Goal: Information Seeking & Learning: Learn about a topic

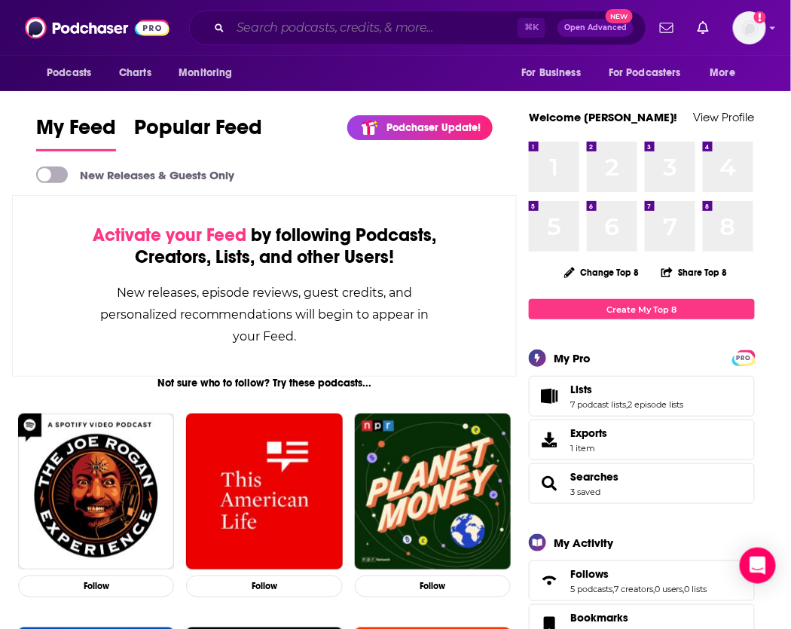
click at [284, 38] on input "Search podcasts, credits, & more..." at bounding box center [373, 28] width 287 height 24
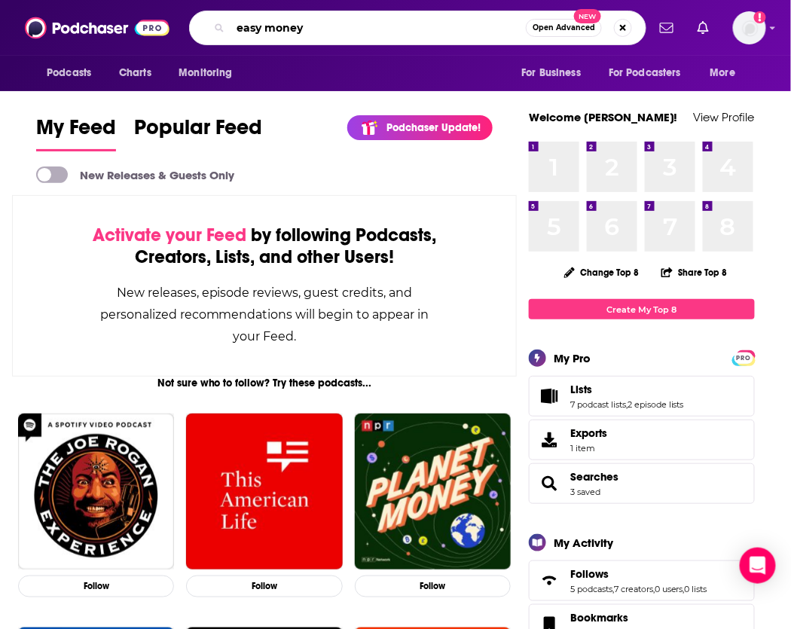
type input "easy money"
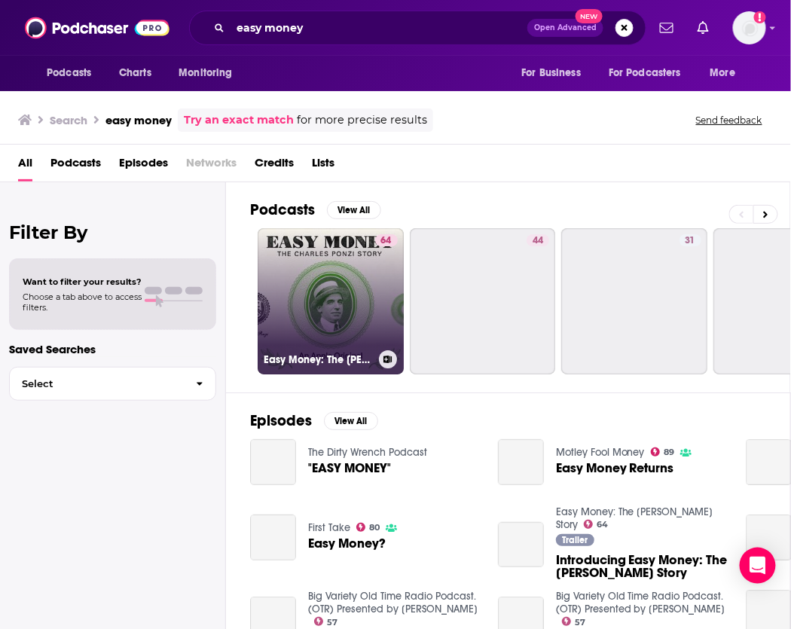
click at [302, 265] on link "64 Easy Money: The Charles Ponzi Story" at bounding box center [331, 301] width 146 height 146
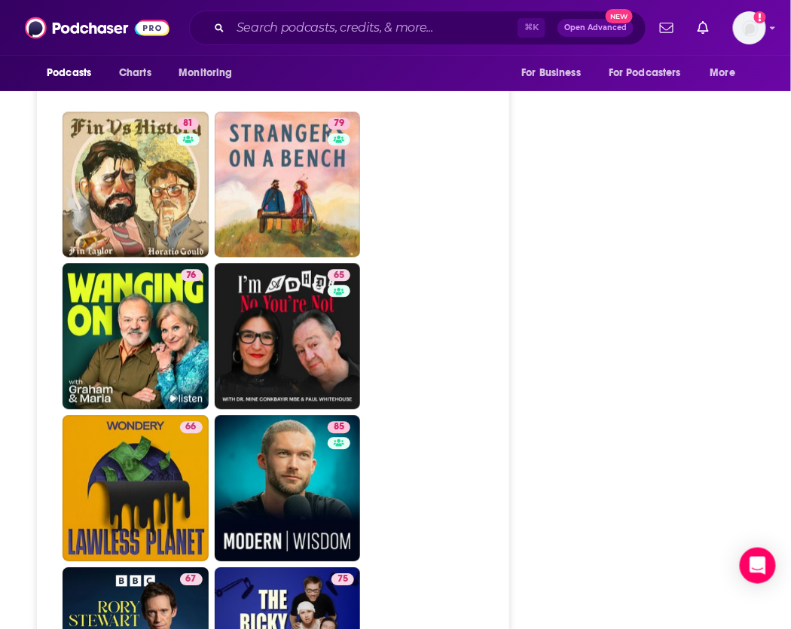
scroll to position [3797, 2]
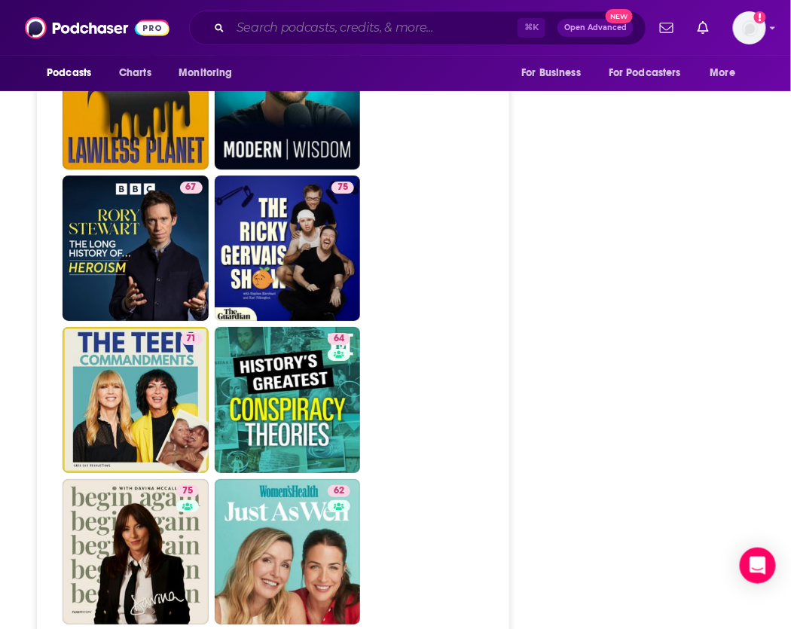
click at [379, 32] on input "Search podcasts, credits, & more..." at bounding box center [373, 28] width 287 height 24
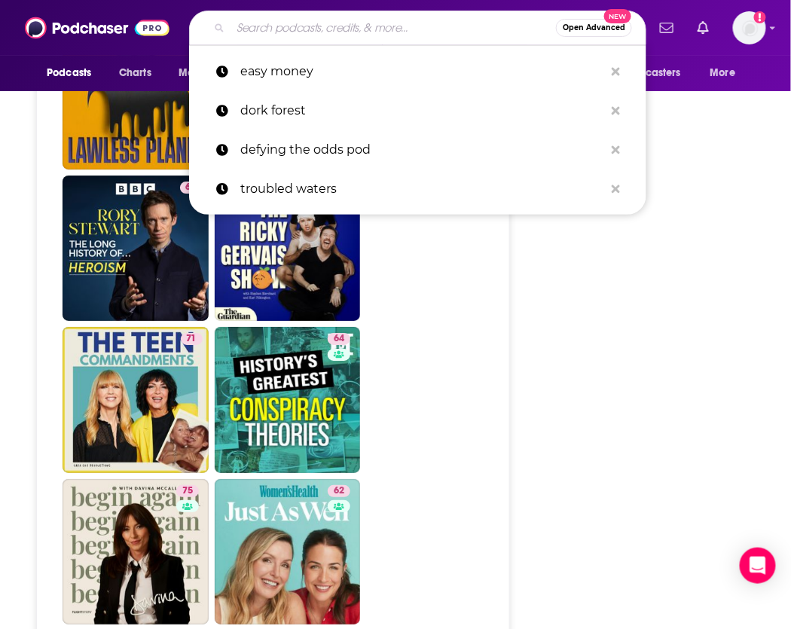
type input "r"
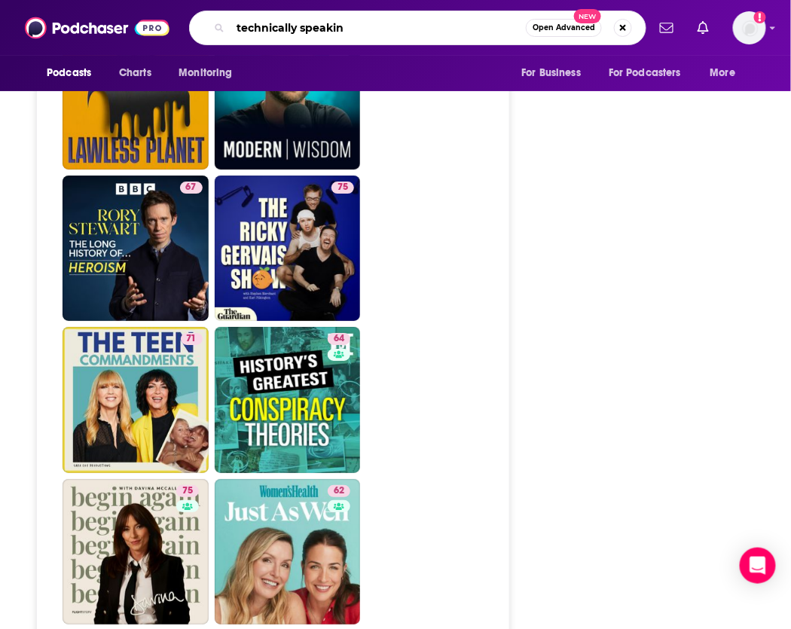
type input "technically speaking"
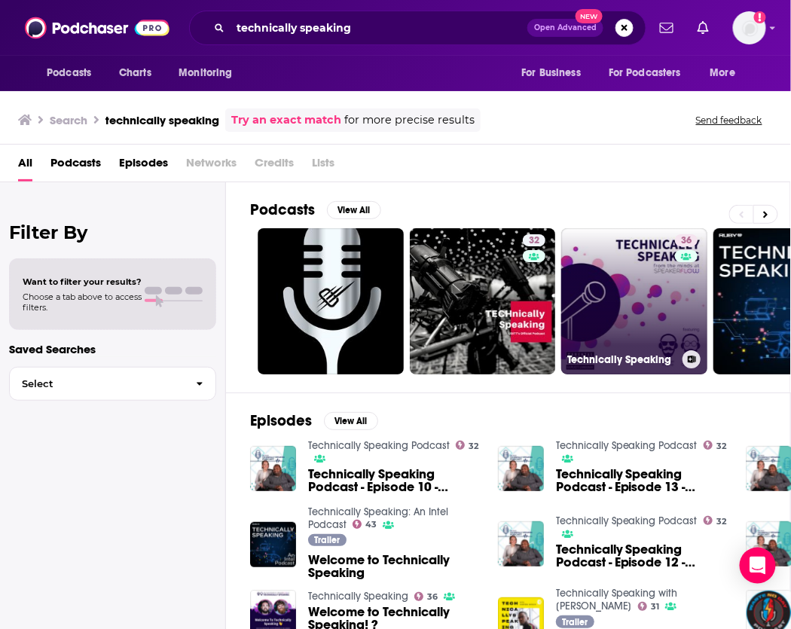
click at [606, 285] on link "36 Technically Speaking" at bounding box center [634, 301] width 146 height 146
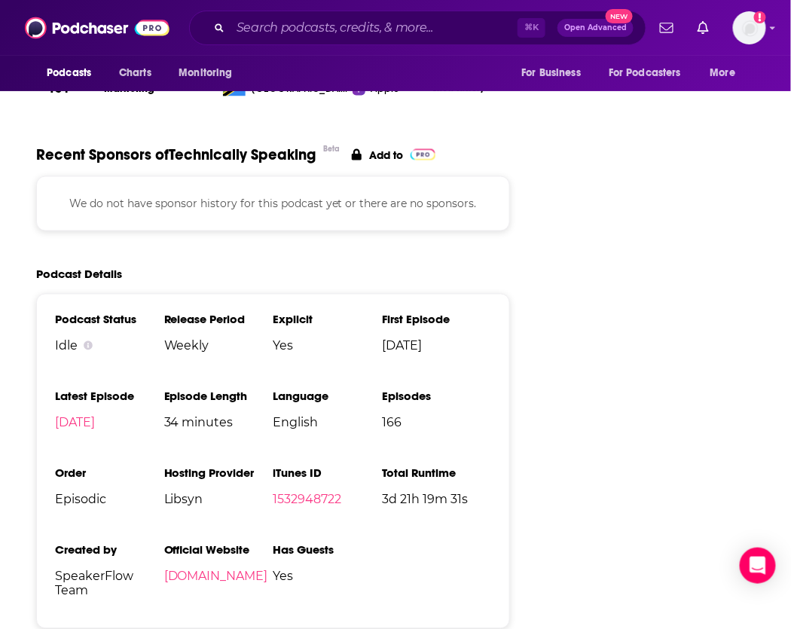
scroll to position [1862, 0]
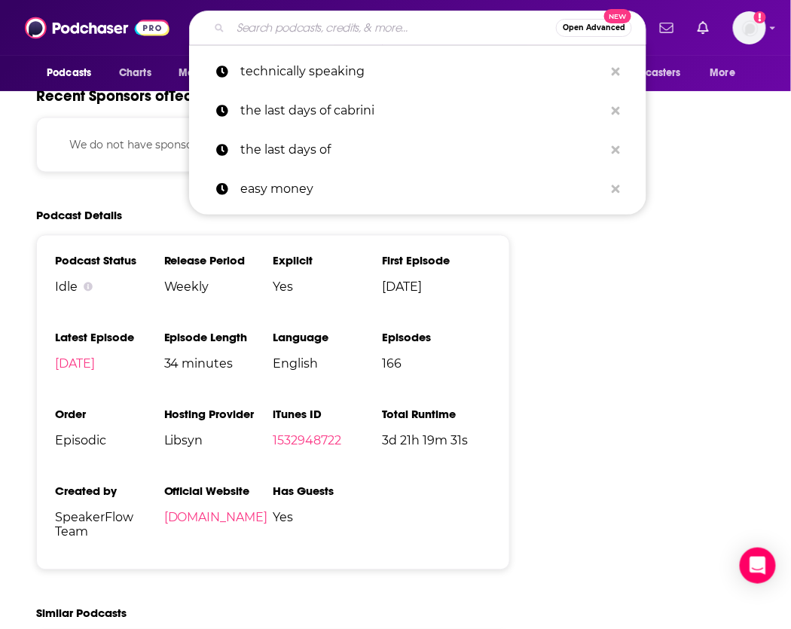
click at [389, 21] on input "Search podcasts, credits, & more..." at bounding box center [392, 28] width 325 height 24
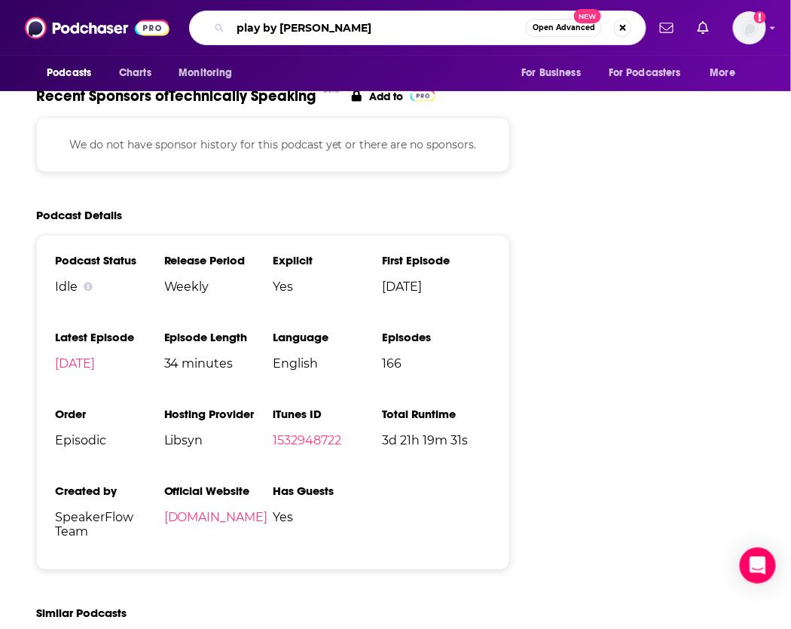
type input "play by play"
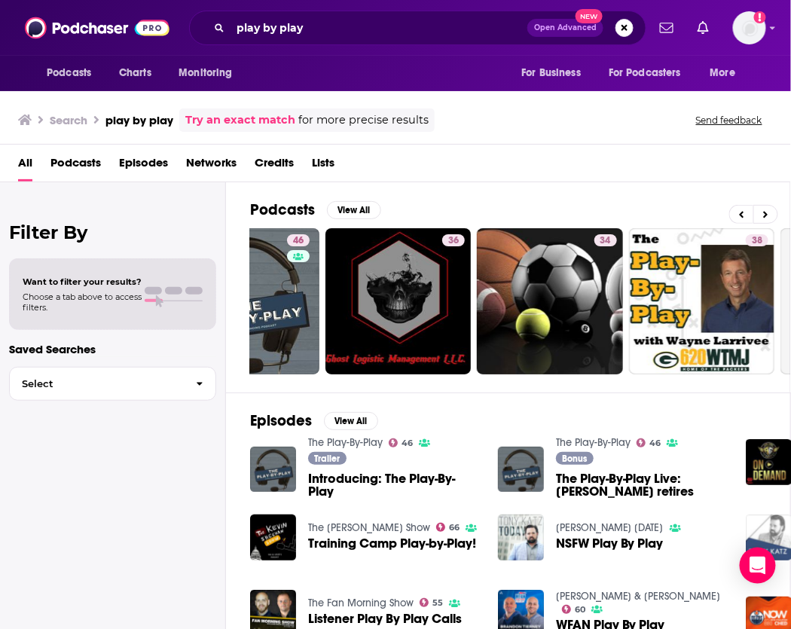
scroll to position [0, 208]
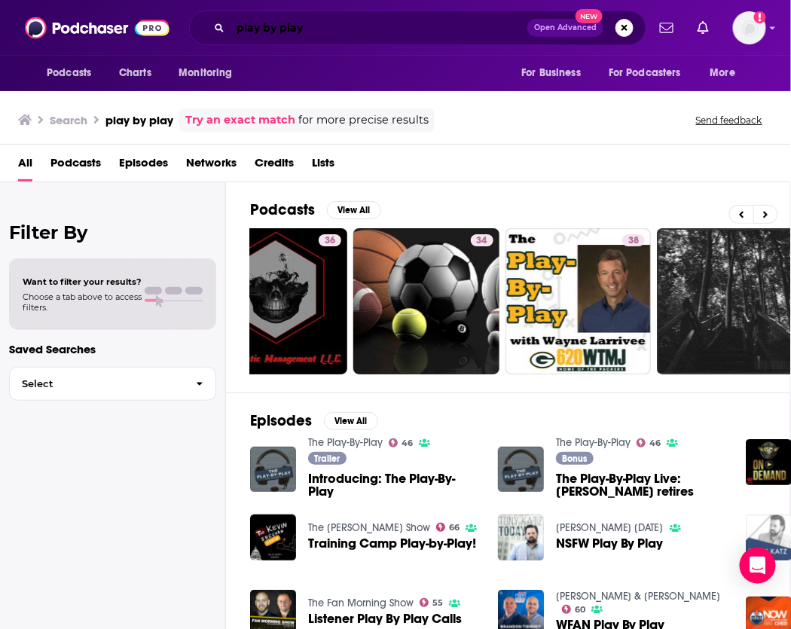
click at [354, 19] on input "play by play" at bounding box center [378, 28] width 297 height 24
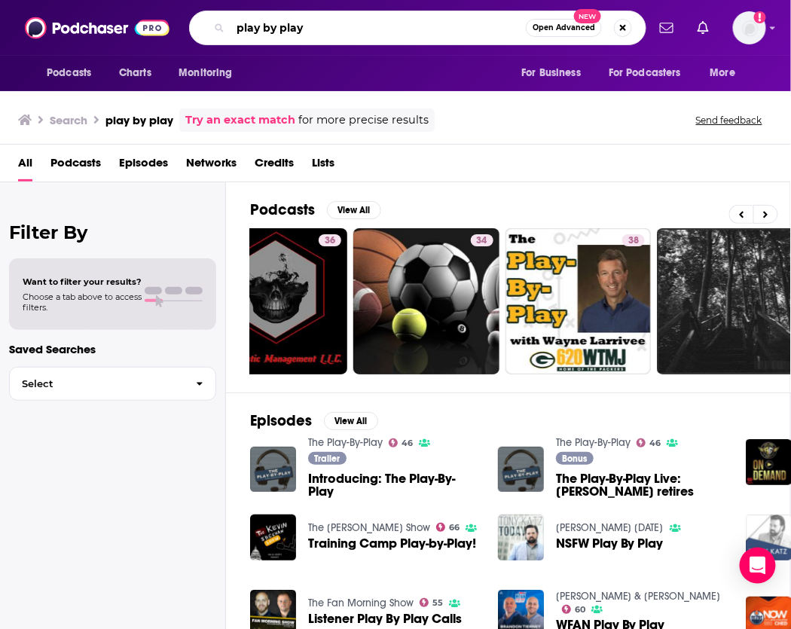
click at [333, 27] on input "play by play" at bounding box center [377, 28] width 295 height 24
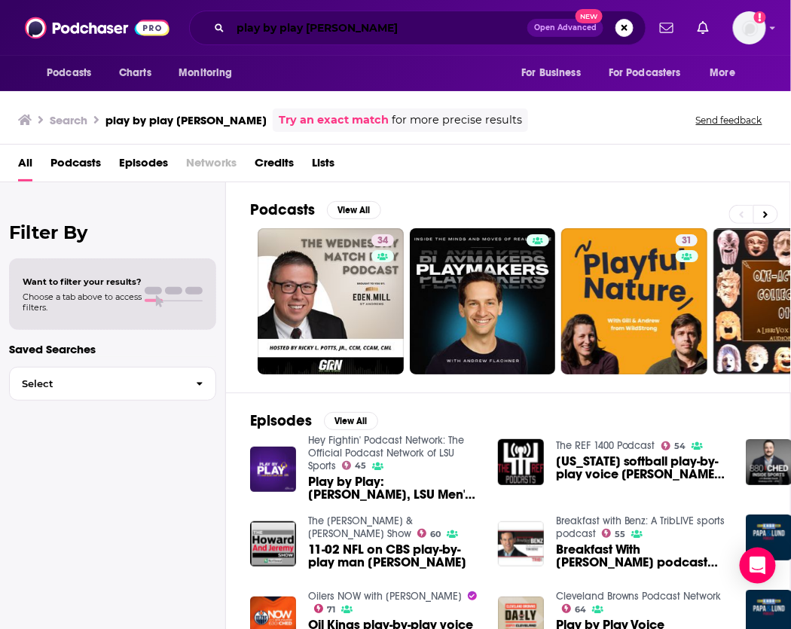
click at [404, 33] on input "play by play Andrew" at bounding box center [378, 28] width 297 height 24
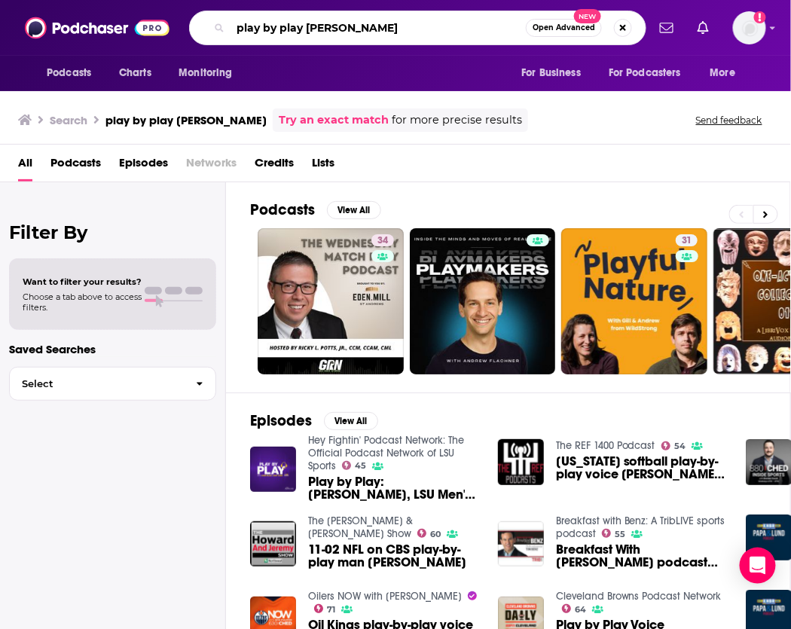
click at [404, 34] on input "play by play Andrew" at bounding box center [377, 28] width 295 height 24
type input "shogun"
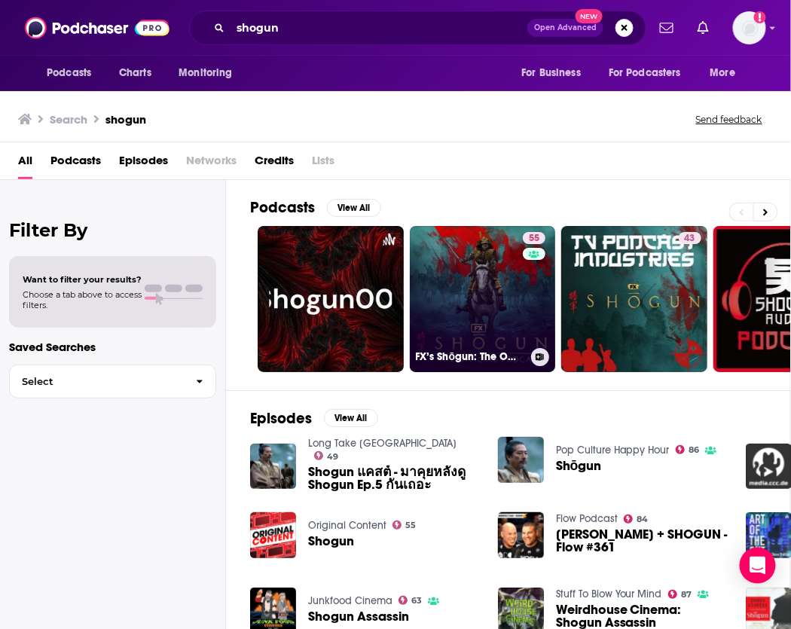
click at [496, 249] on link "55 FX’s Shōgun: The Official Podcast" at bounding box center [483, 299] width 146 height 146
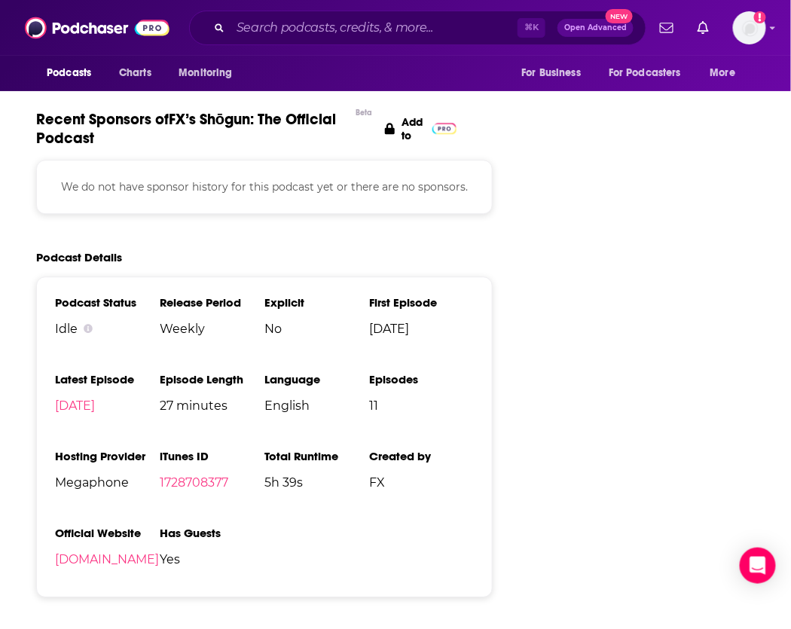
scroll to position [2262, 1]
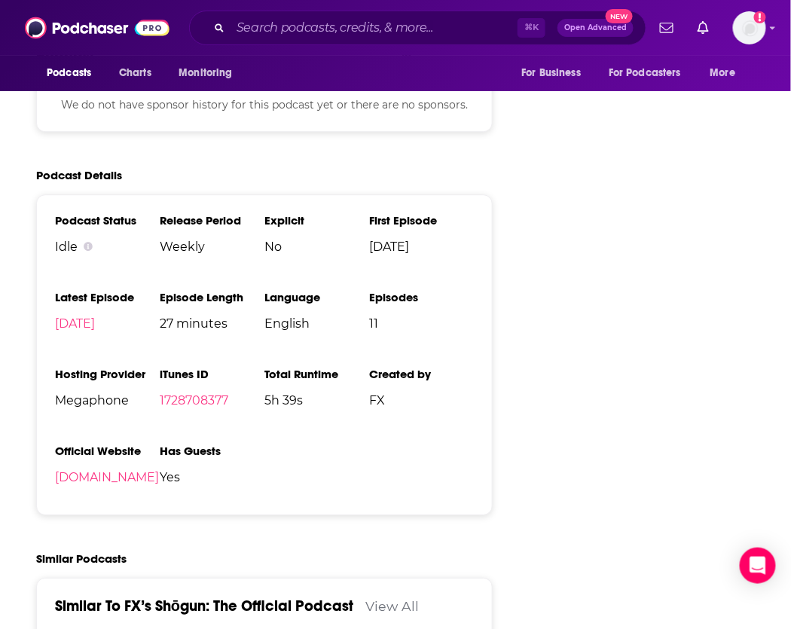
click at [328, 43] on div "⌘ K Open Advanced New" at bounding box center [417, 28] width 457 height 35
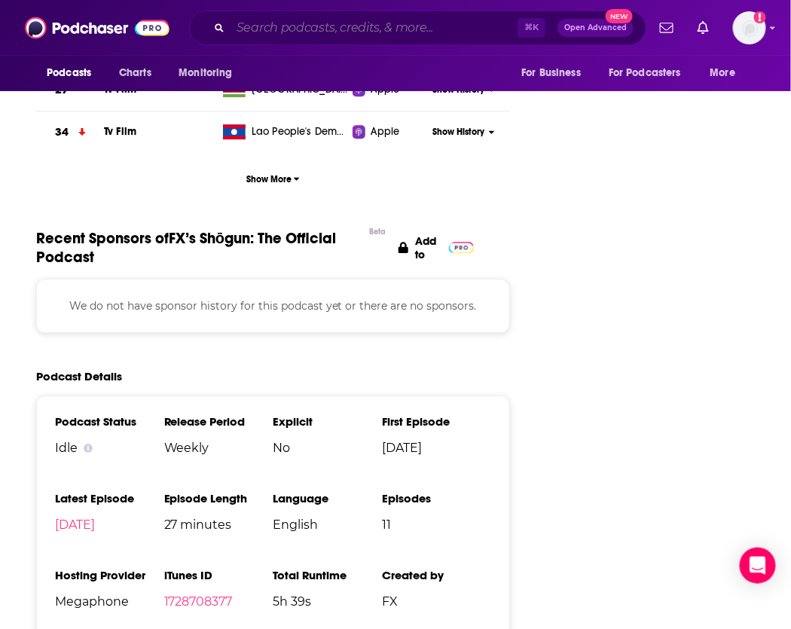
click at [284, 29] on input "Search podcasts, credits, & more..." at bounding box center [373, 28] width 287 height 24
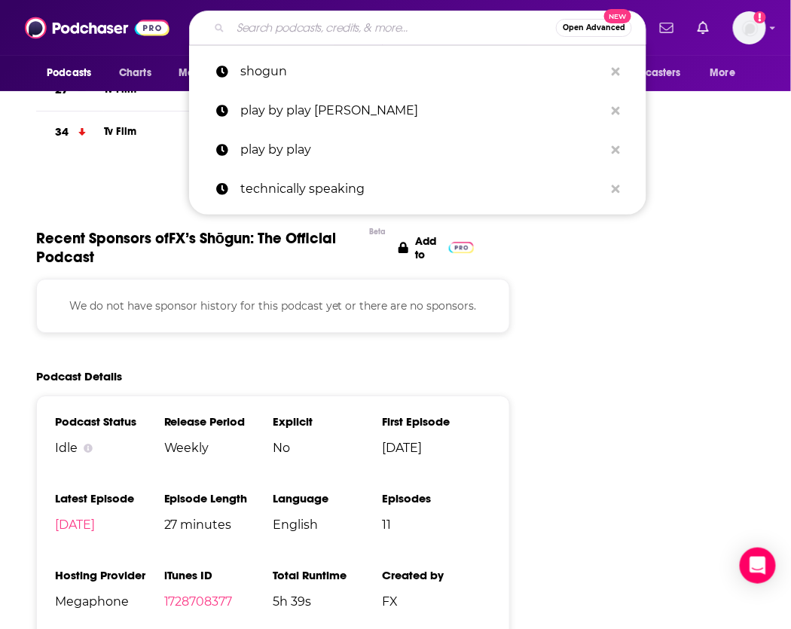
paste input "A Quiet Life in 7 Steps"
type input "A Quiet Life in 7 Steps"
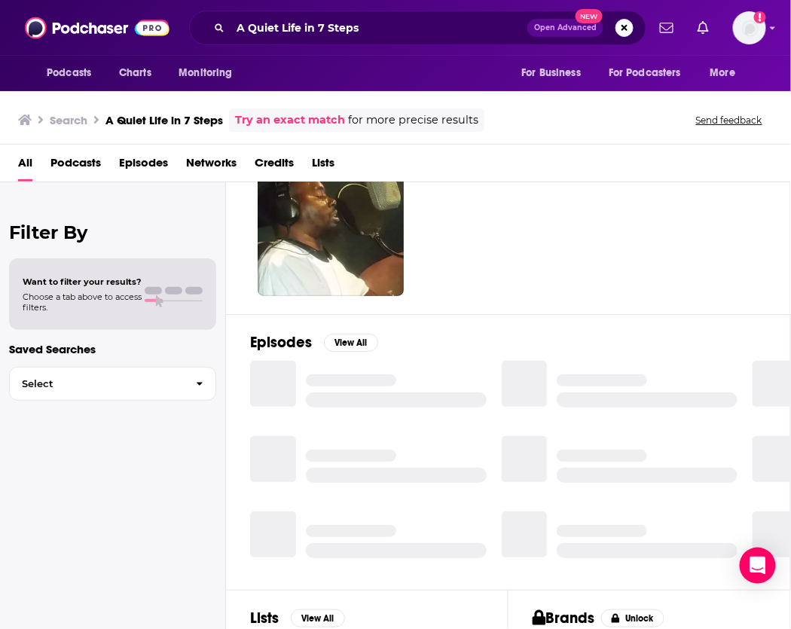
scroll to position [76, 0]
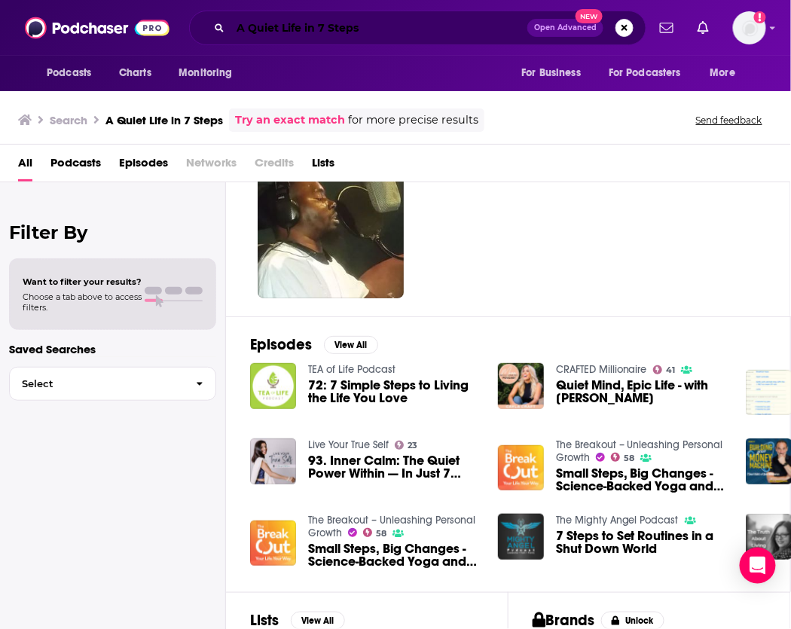
click at [389, 24] on input "A Quiet Life in 7 Steps" at bounding box center [378, 28] width 297 height 24
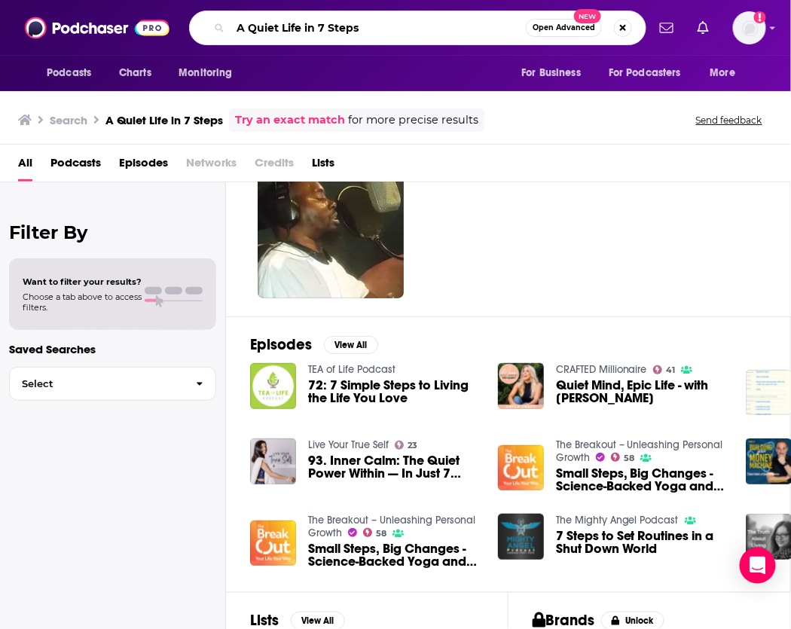
click at [389, 24] on input "A Quiet Life in 7 Steps" at bounding box center [377, 28] width 295 height 24
type input "run fool"
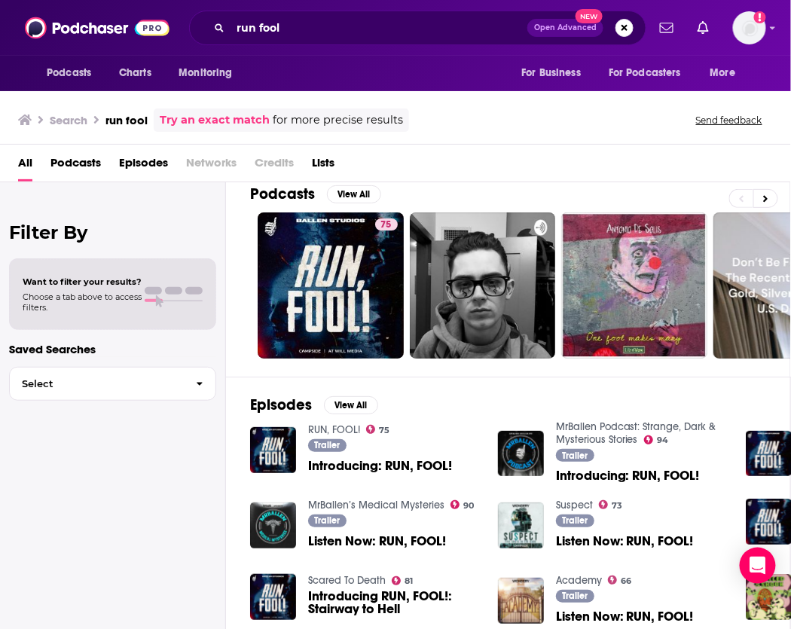
scroll to position [20, 0]
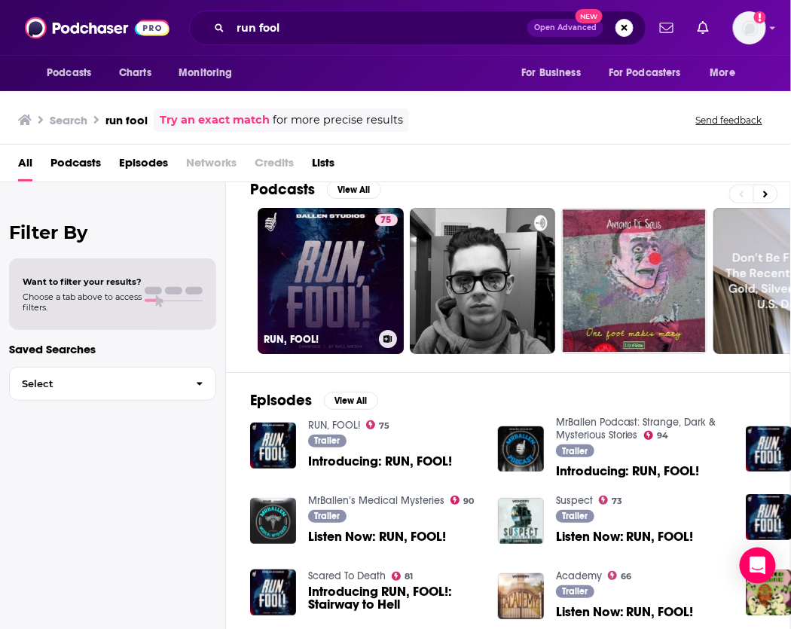
click at [357, 294] on link "75 RUN, FOOL!" at bounding box center [331, 281] width 146 height 146
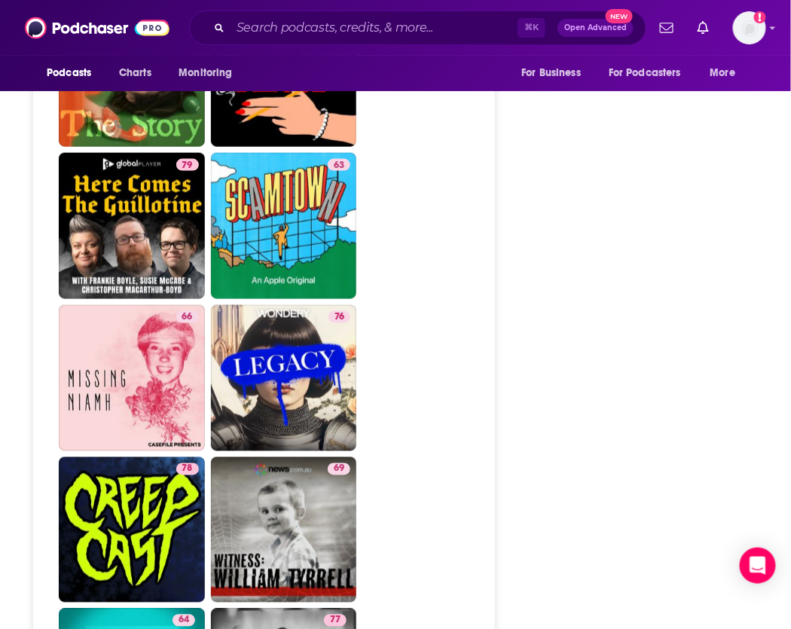
scroll to position [3555, 4]
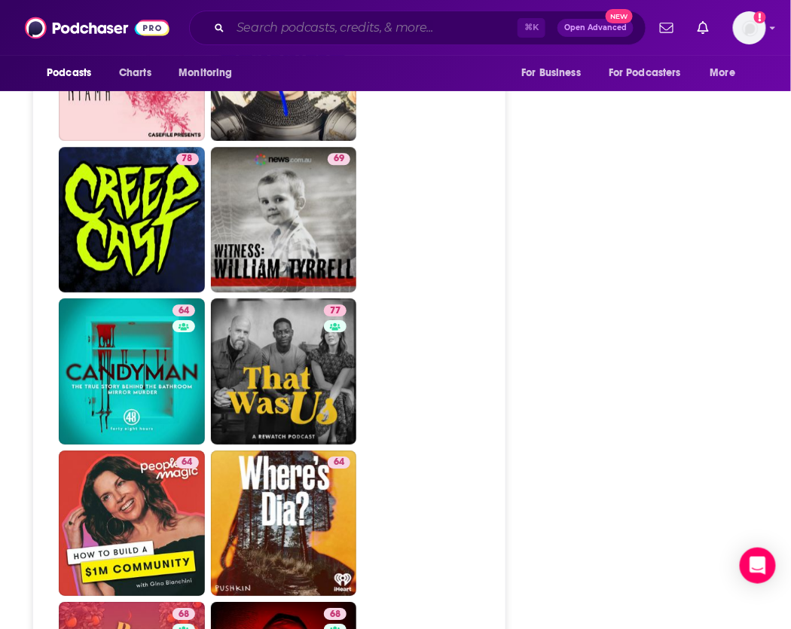
click at [389, 33] on input "Search podcasts, credits, & more..." at bounding box center [373, 28] width 287 height 24
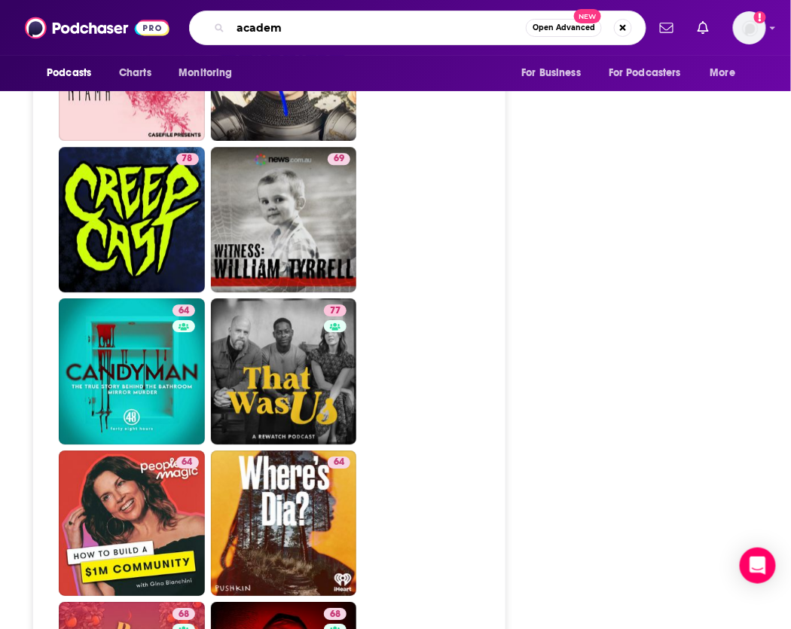
type input "academy"
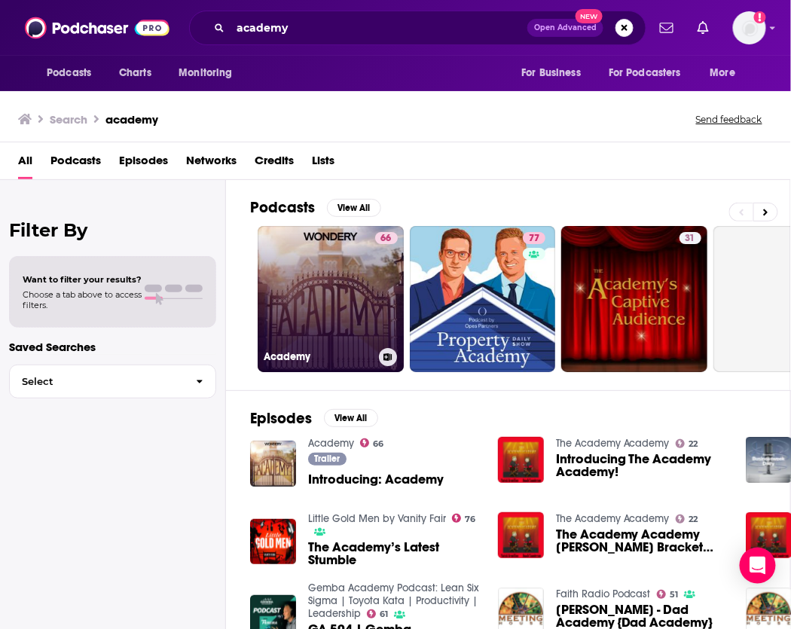
click at [331, 288] on link "66 Academy" at bounding box center [331, 299] width 146 height 146
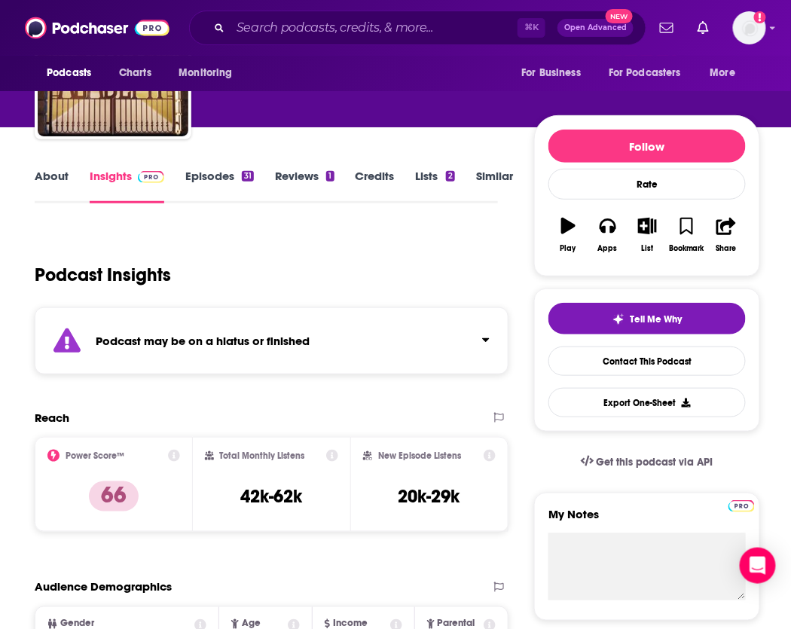
scroll to position [288, 2]
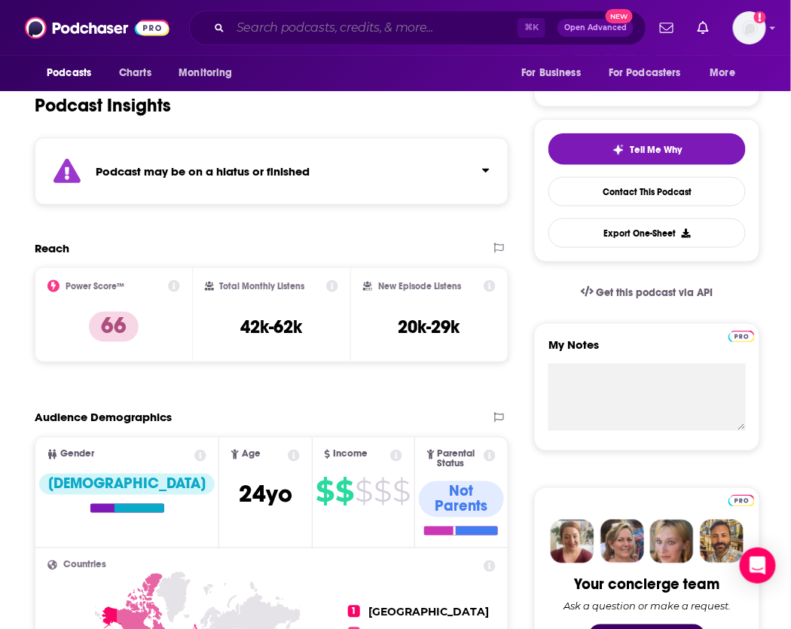
click at [324, 19] on input "Search podcasts, credits, & more..." at bounding box center [373, 28] width 287 height 24
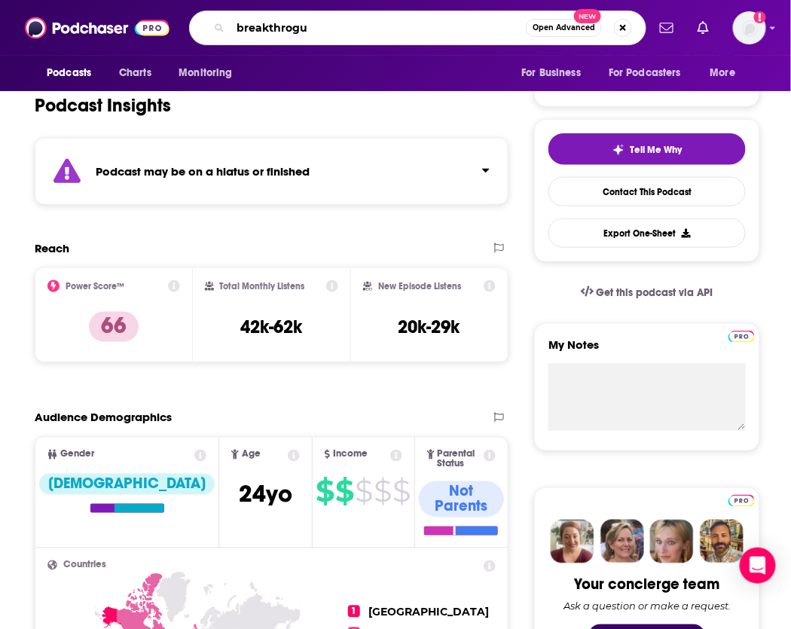
type input "breakthroguh"
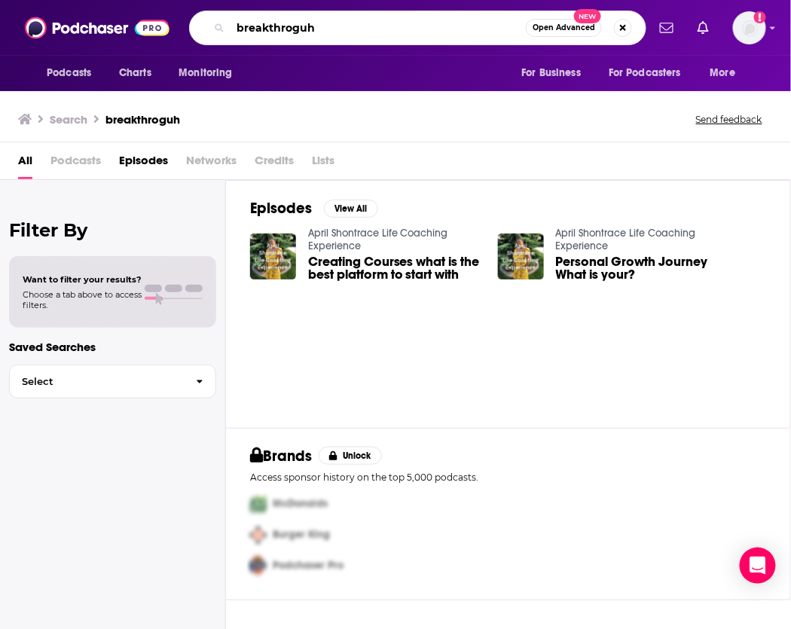
click at [404, 32] on input "breakthroguh" at bounding box center [377, 28] width 295 height 24
click at [404, 33] on input "breakthroguh" at bounding box center [377, 28] width 295 height 24
type input "let's get quiz"
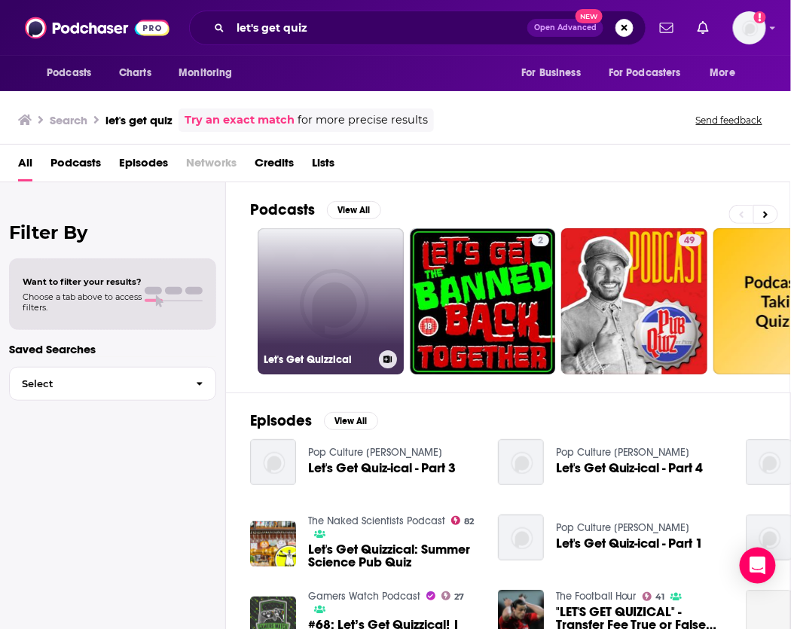
click at [310, 317] on link "Let's Get Quizzical" at bounding box center [331, 301] width 146 height 146
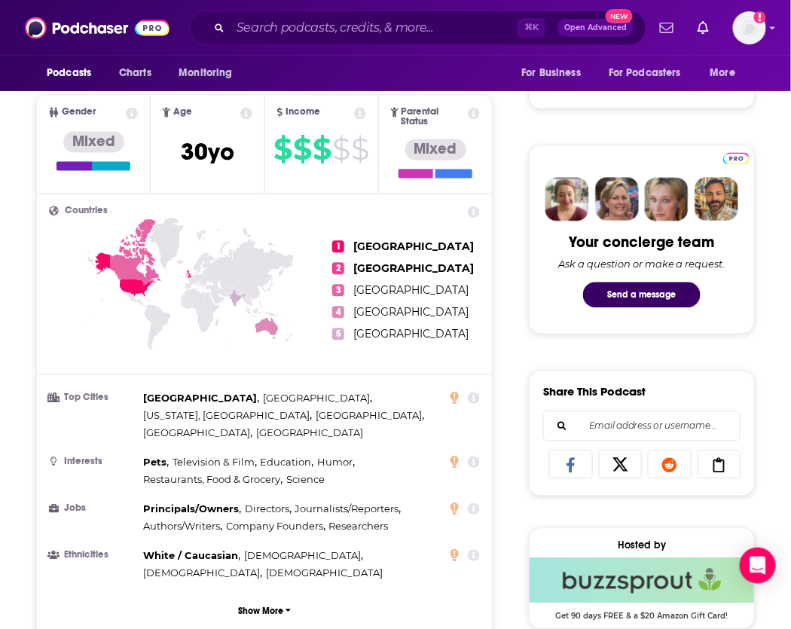
scroll to position [1010, 0]
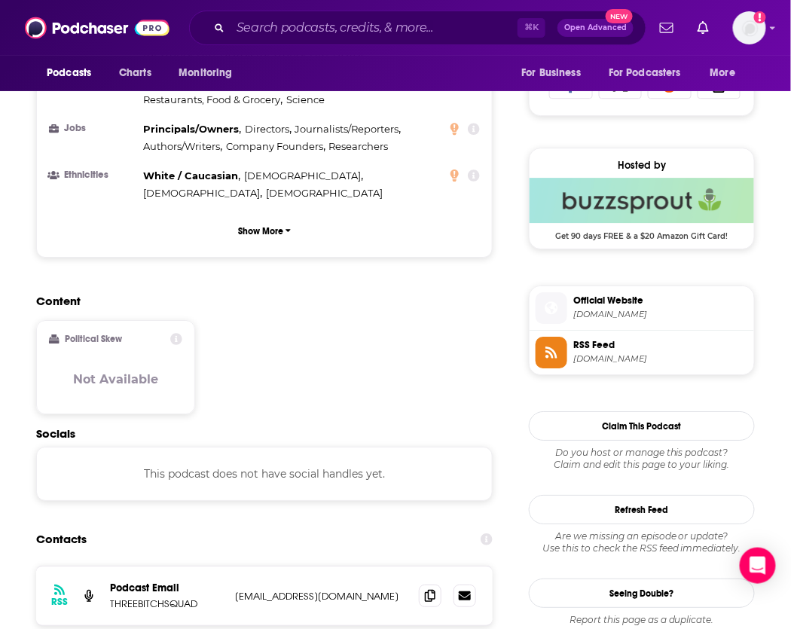
click at [335, 42] on div "⌘ K Open Advanced New" at bounding box center [417, 28] width 457 height 35
click at [316, 33] on input "Search podcasts, credits, & more..." at bounding box center [373, 28] width 287 height 24
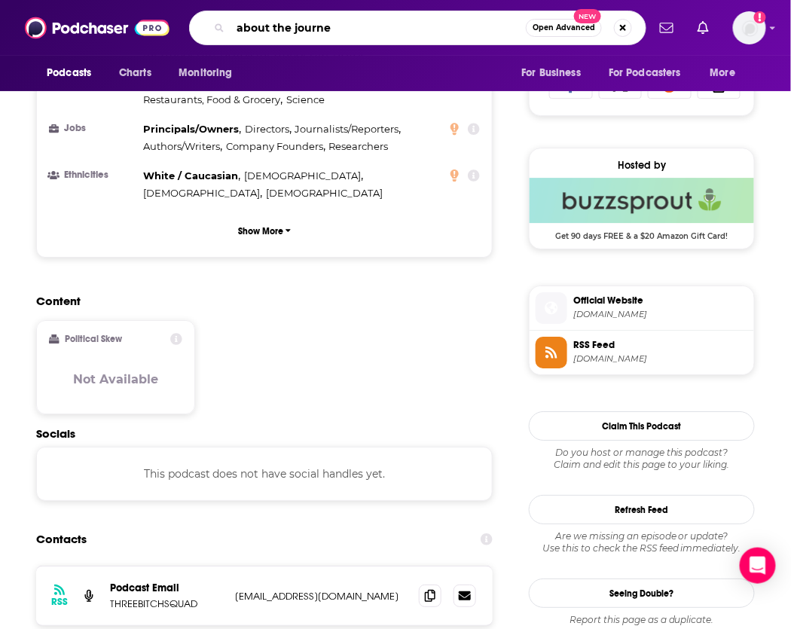
type input "about the journey"
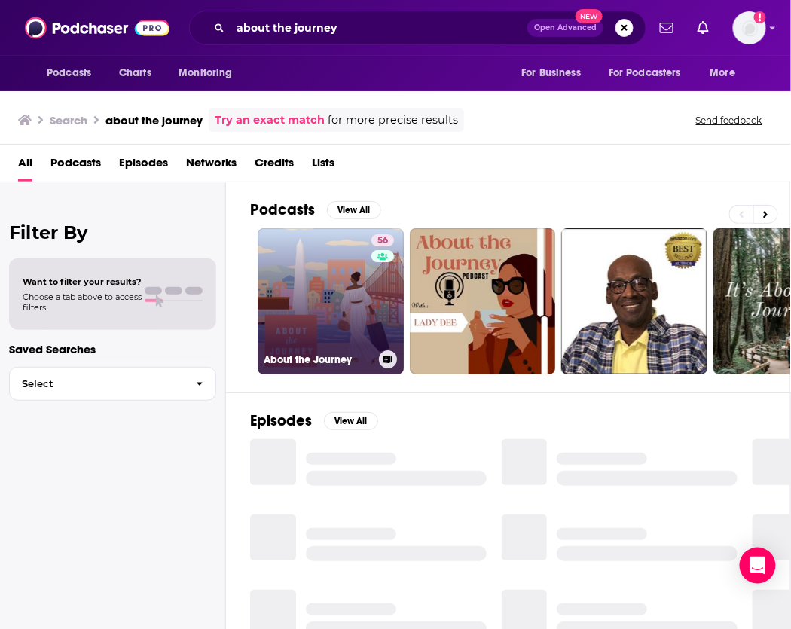
click at [334, 290] on link "56 About the Journey" at bounding box center [331, 301] width 146 height 146
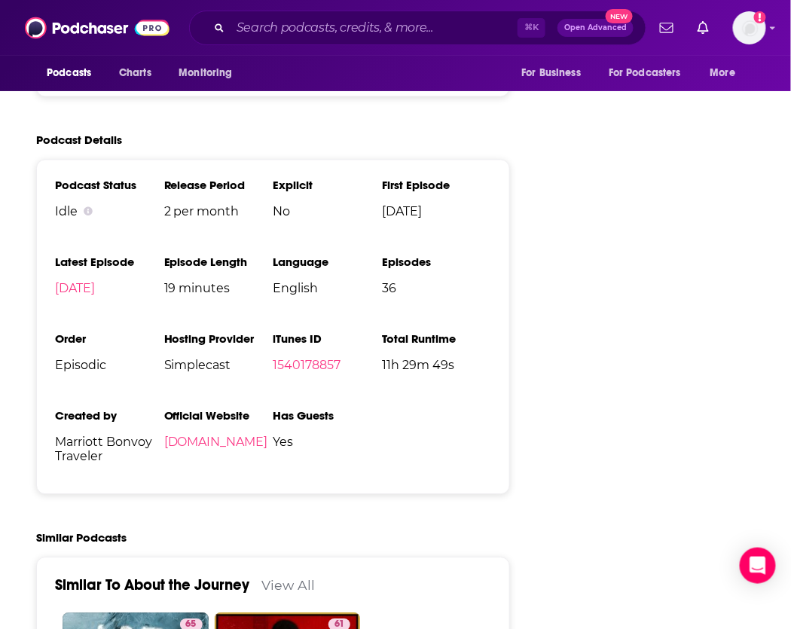
scroll to position [2025, 0]
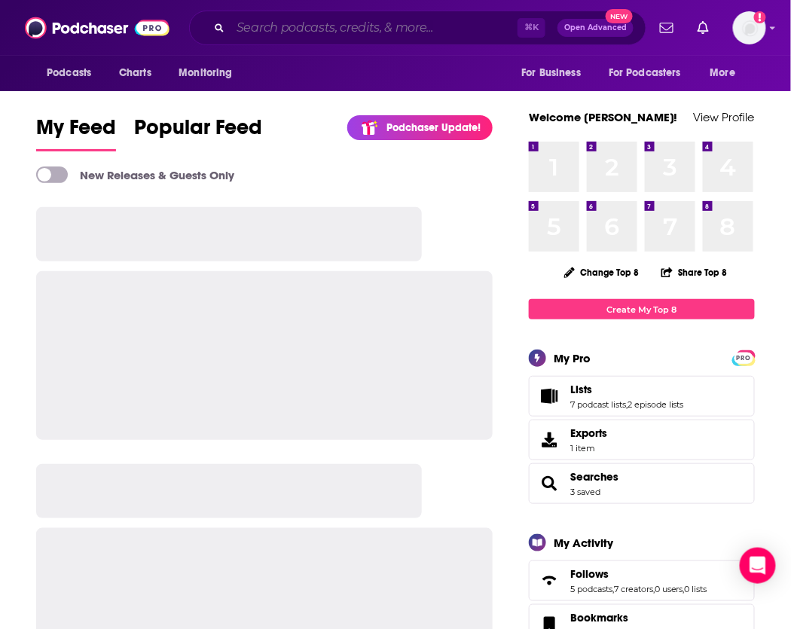
click at [267, 26] on input "Search podcasts, credits, & more..." at bounding box center [373, 28] width 287 height 24
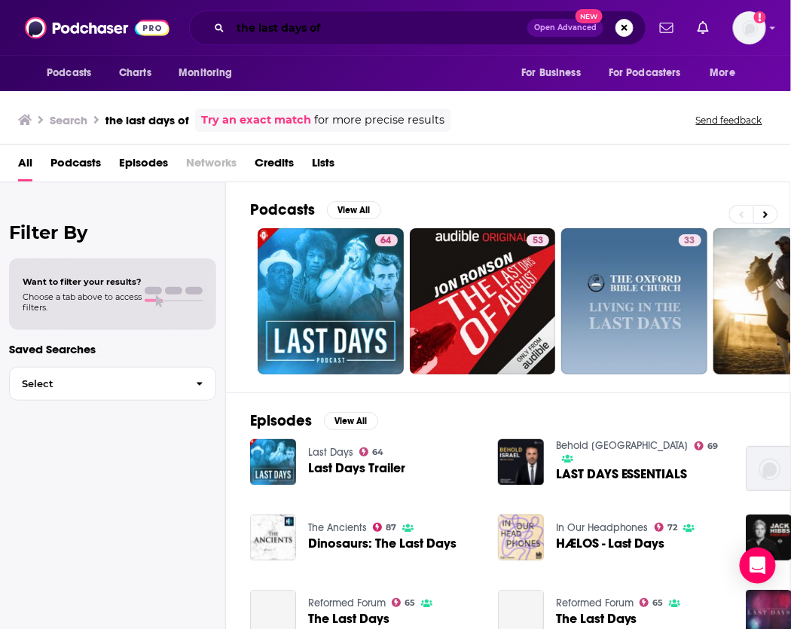
click at [358, 28] on input "the last days of" at bounding box center [378, 28] width 297 height 24
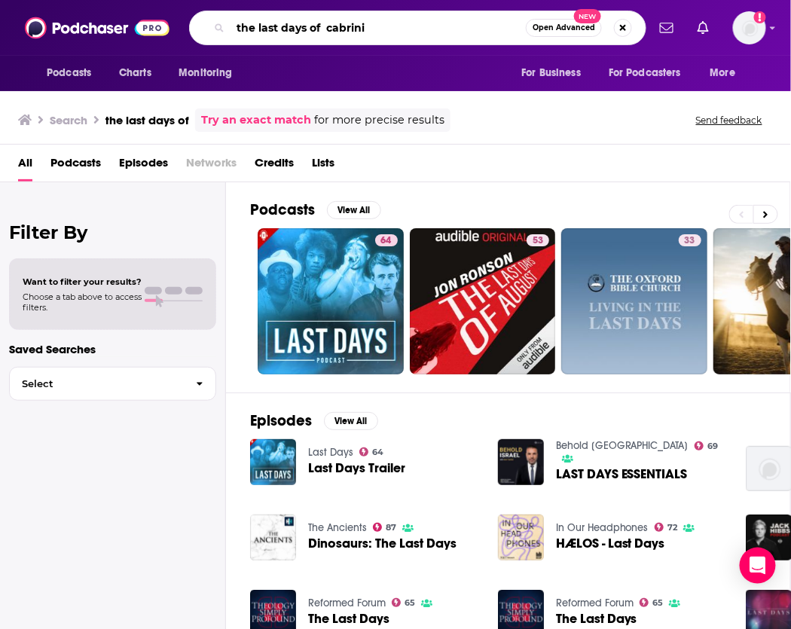
type input "the last days of cabrini"
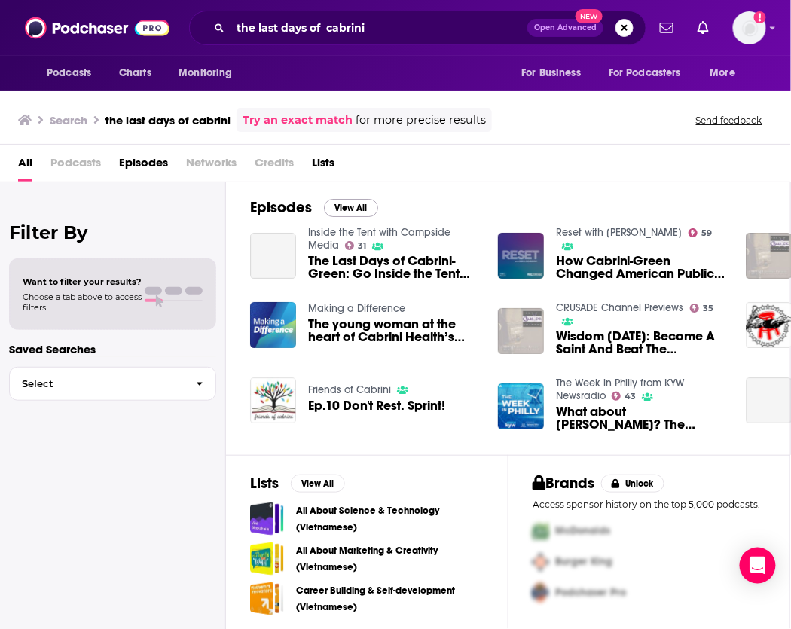
scroll to position [4, 0]
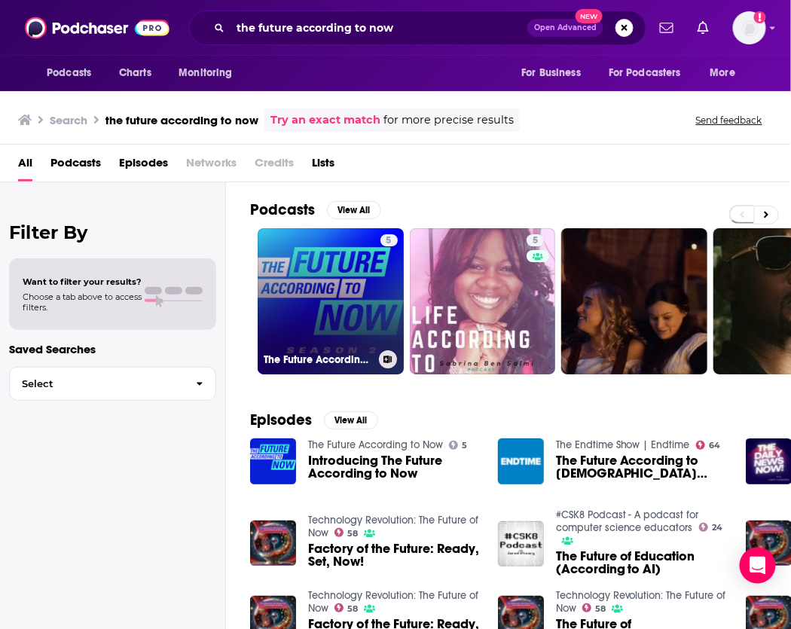
click at [365, 282] on link "5 The Future According to Now" at bounding box center [331, 301] width 146 height 146
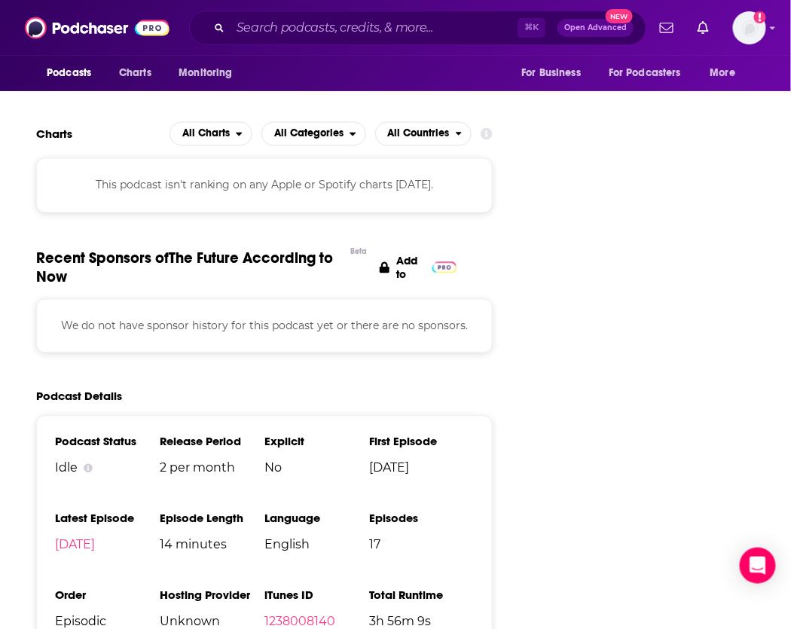
scroll to position [1992, 1]
